Goal: Entertainment & Leisure: Browse casually

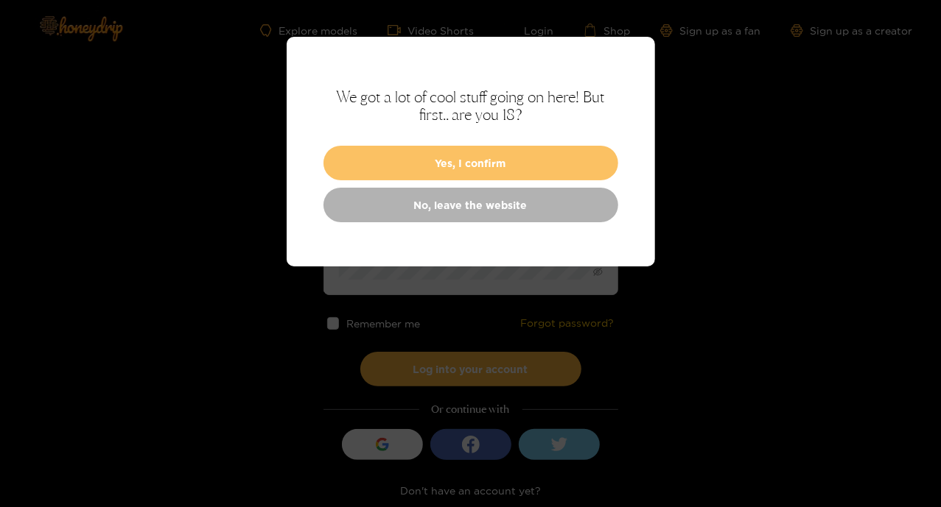
click at [541, 172] on button "Yes, I confirm" at bounding box center [470, 163] width 295 height 35
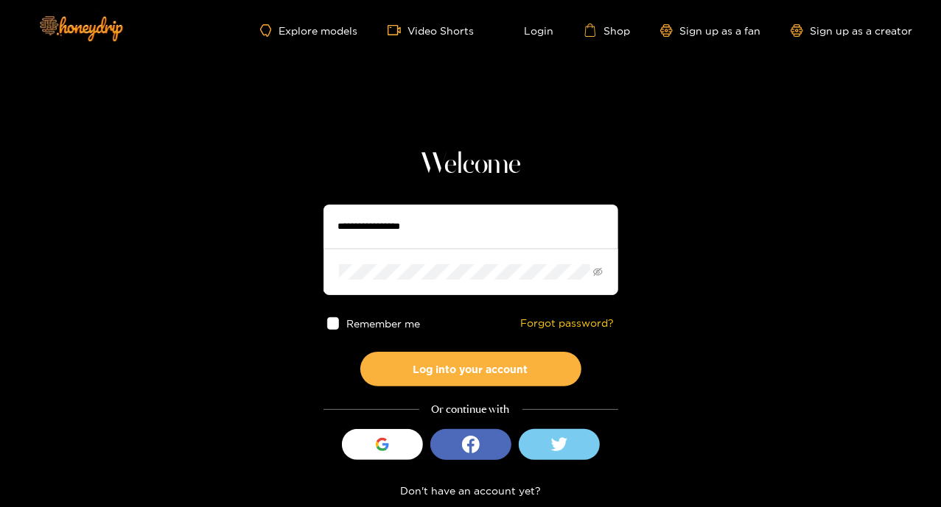
click at [433, 23] on div "Explore models Video Shorts Login Shop Sign up as a fan Sign up as a creator" at bounding box center [471, 30] width 884 height 60
click at [434, 24] on link "Video Shorts" at bounding box center [430, 30] width 87 height 13
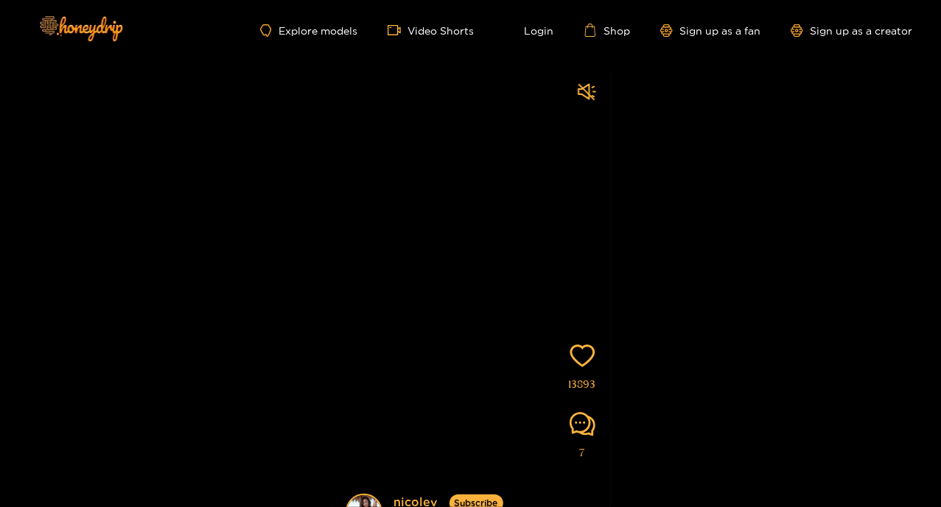
click at [518, 228] on video at bounding box center [471, 314] width 280 height 493
click at [454, 31] on link "Video Shorts" at bounding box center [430, 30] width 87 height 13
click at [303, 35] on link "Explore models" at bounding box center [308, 30] width 97 height 13
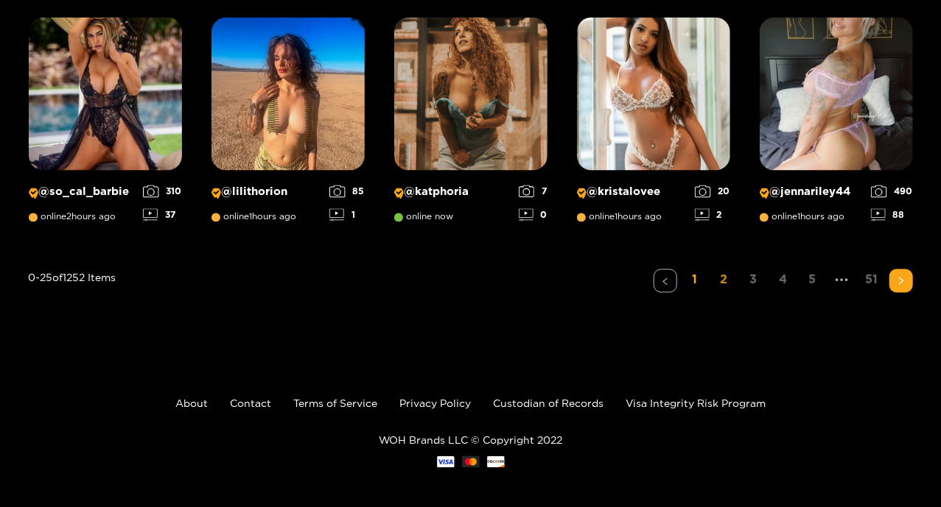
click at [726, 287] on link "2" at bounding box center [724, 280] width 24 height 21
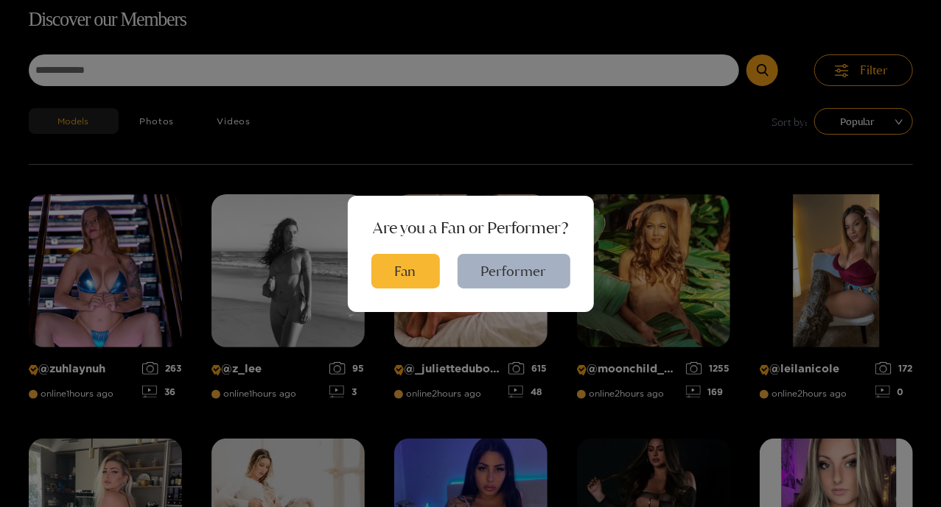
scroll to position [94, 0]
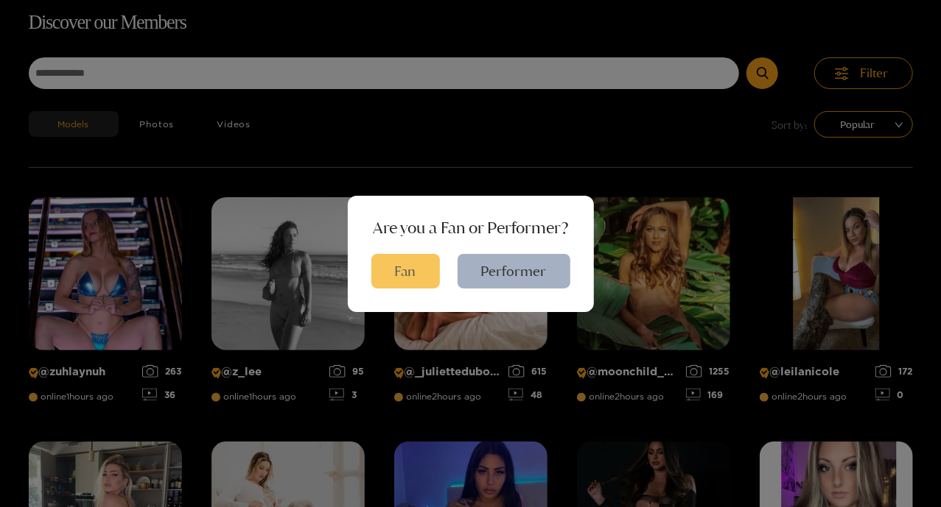
click at [424, 272] on button "Fan" at bounding box center [405, 271] width 69 height 35
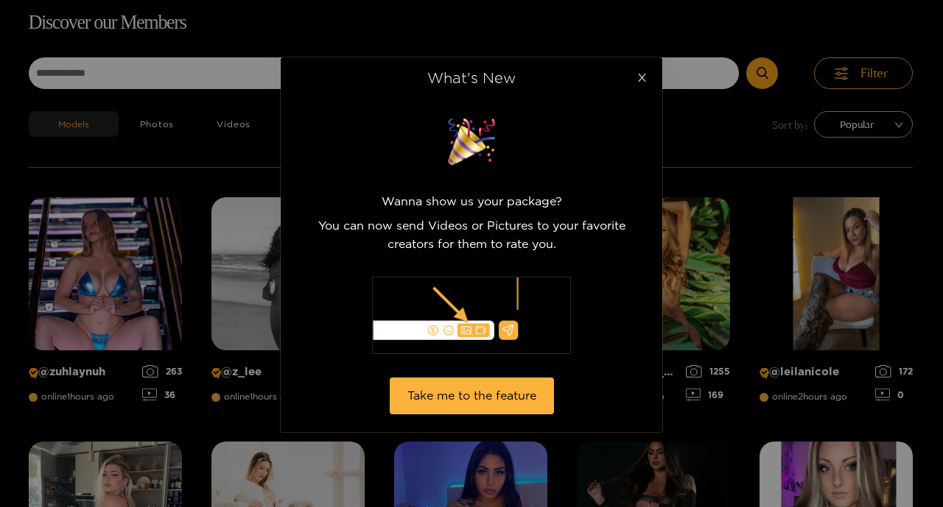
click at [641, 71] on span "Close" at bounding box center [641, 77] width 41 height 41
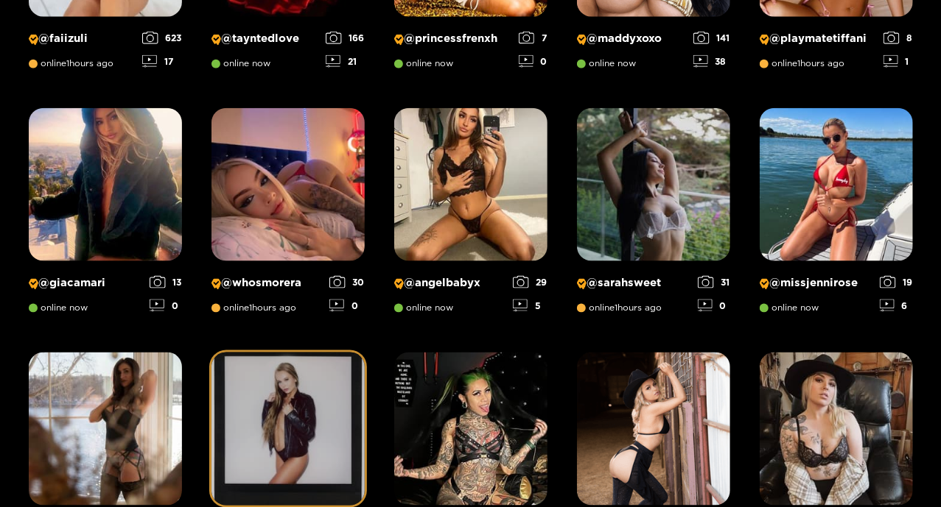
scroll to position [1052, 0]
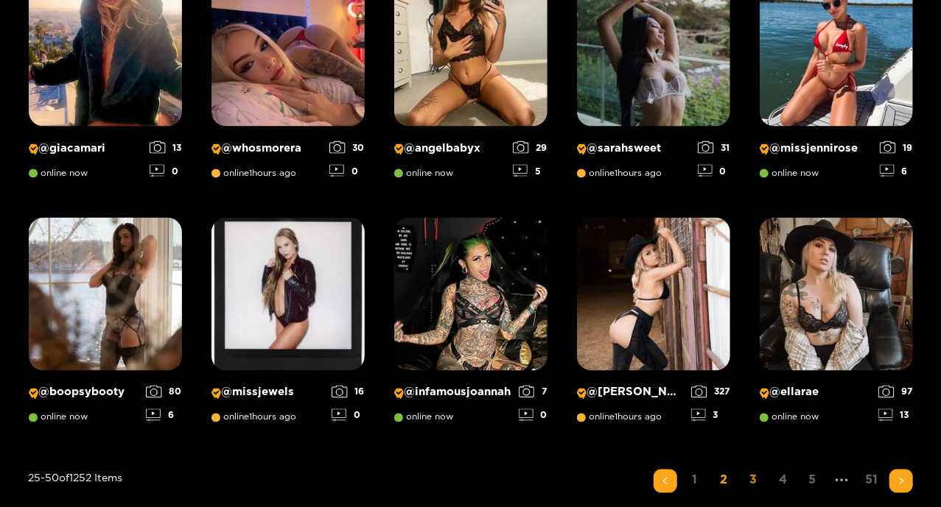
click at [751, 474] on link "3" at bounding box center [754, 480] width 24 height 21
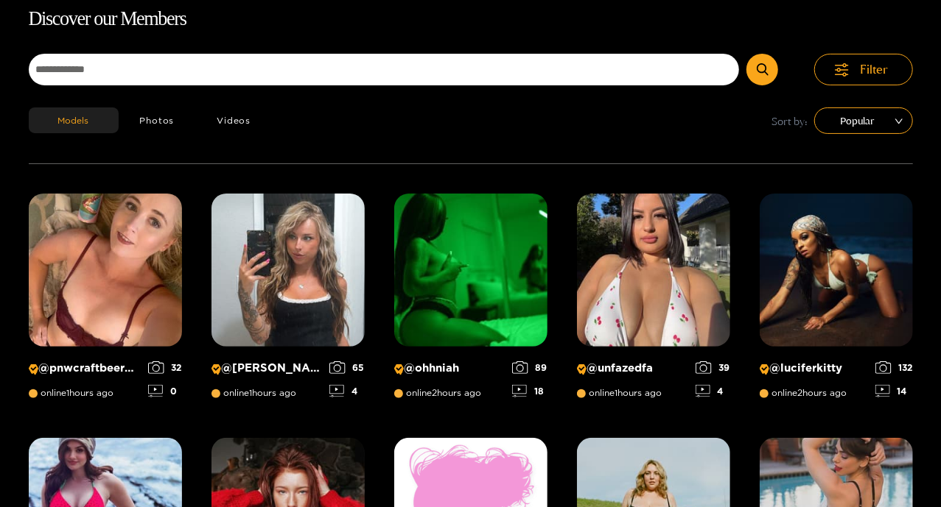
scroll to position [94, 0]
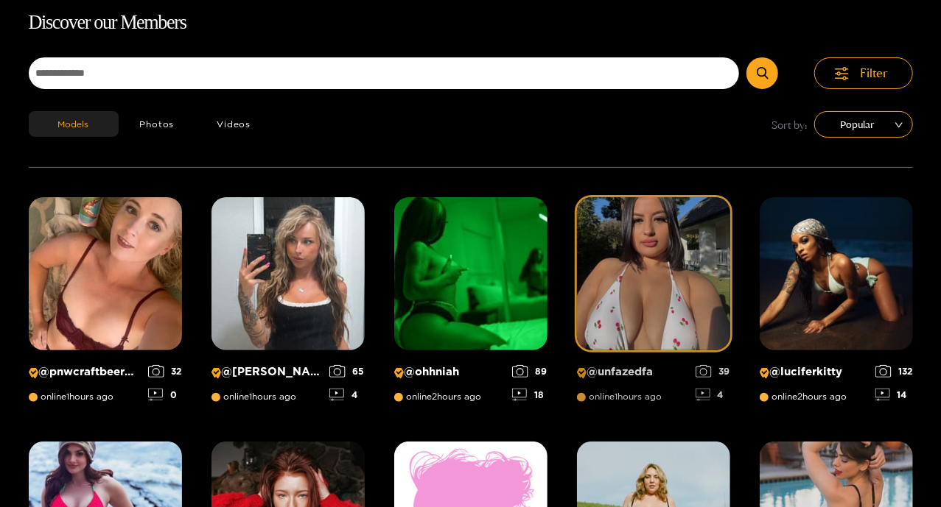
click at [670, 343] on img at bounding box center [653, 273] width 153 height 153
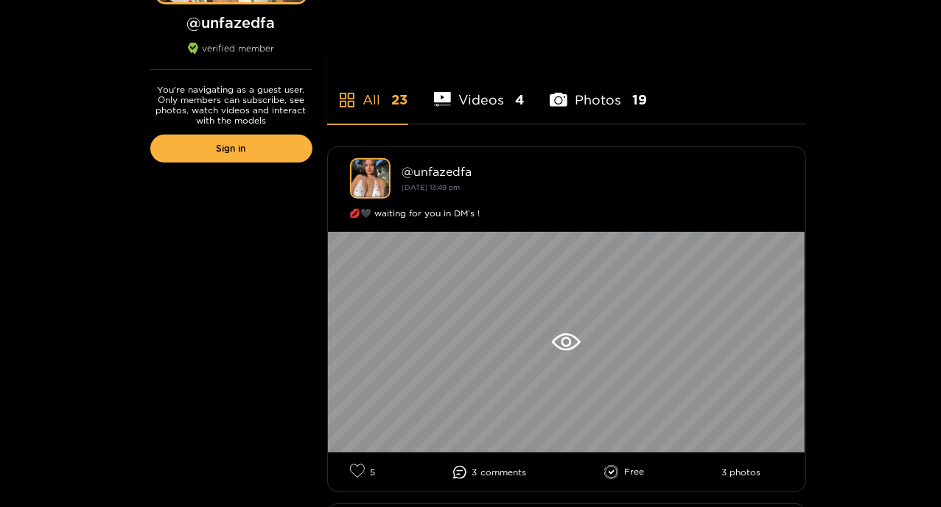
scroll to position [295, 0]
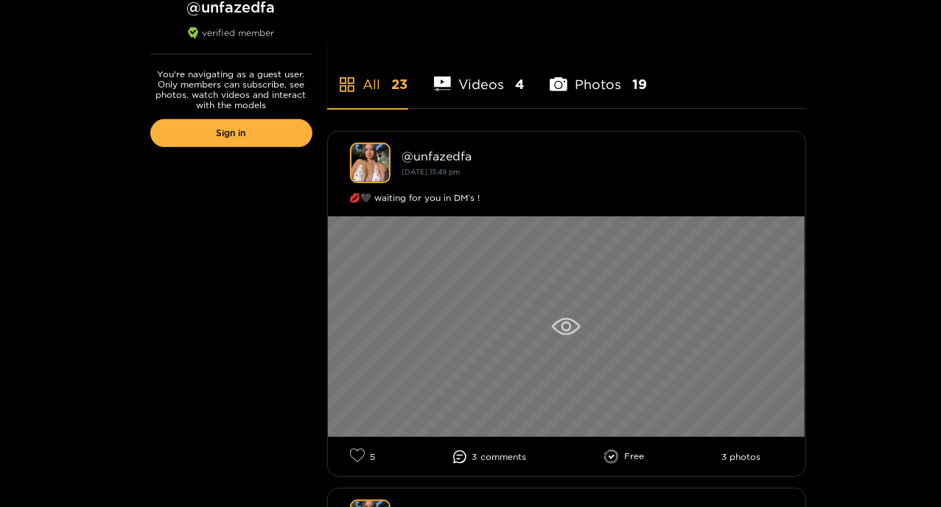
click at [580, 292] on div at bounding box center [566, 327] width 477 height 221
